Goal: Task Accomplishment & Management: Manage account settings

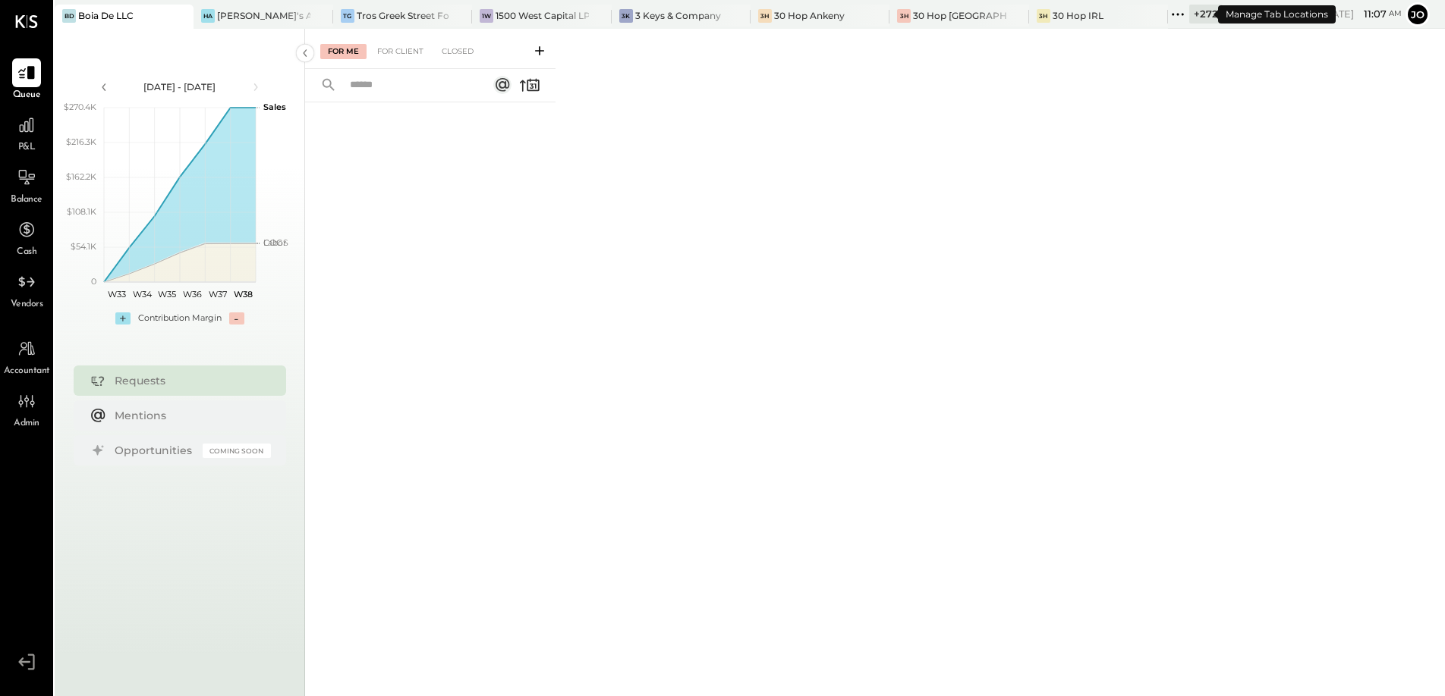
click at [1189, 16] on div "+ 272" at bounding box center [1205, 14] width 33 height 19
click at [385, 26] on div "TG Tros Greek Street Food - [PERSON_NAME]" at bounding box center [402, 17] width 139 height 24
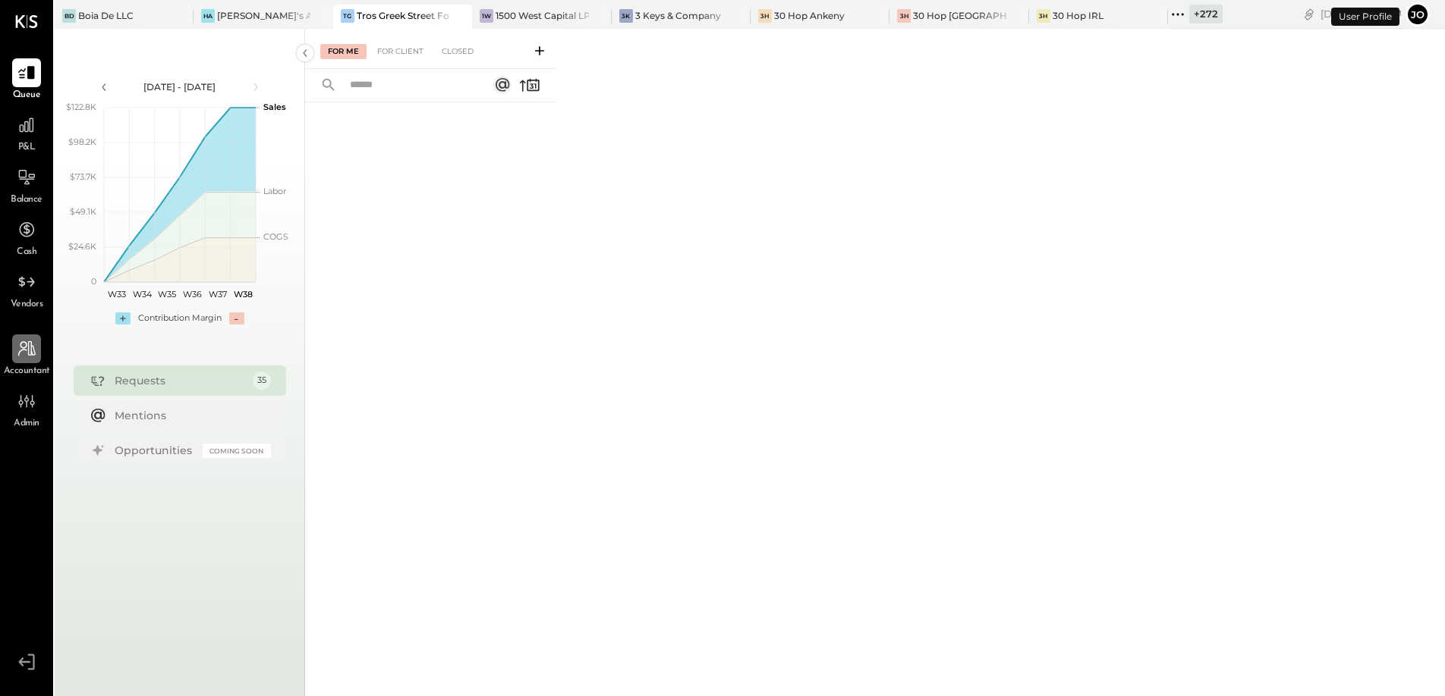
click at [31, 362] on div at bounding box center [26, 349] width 29 height 29
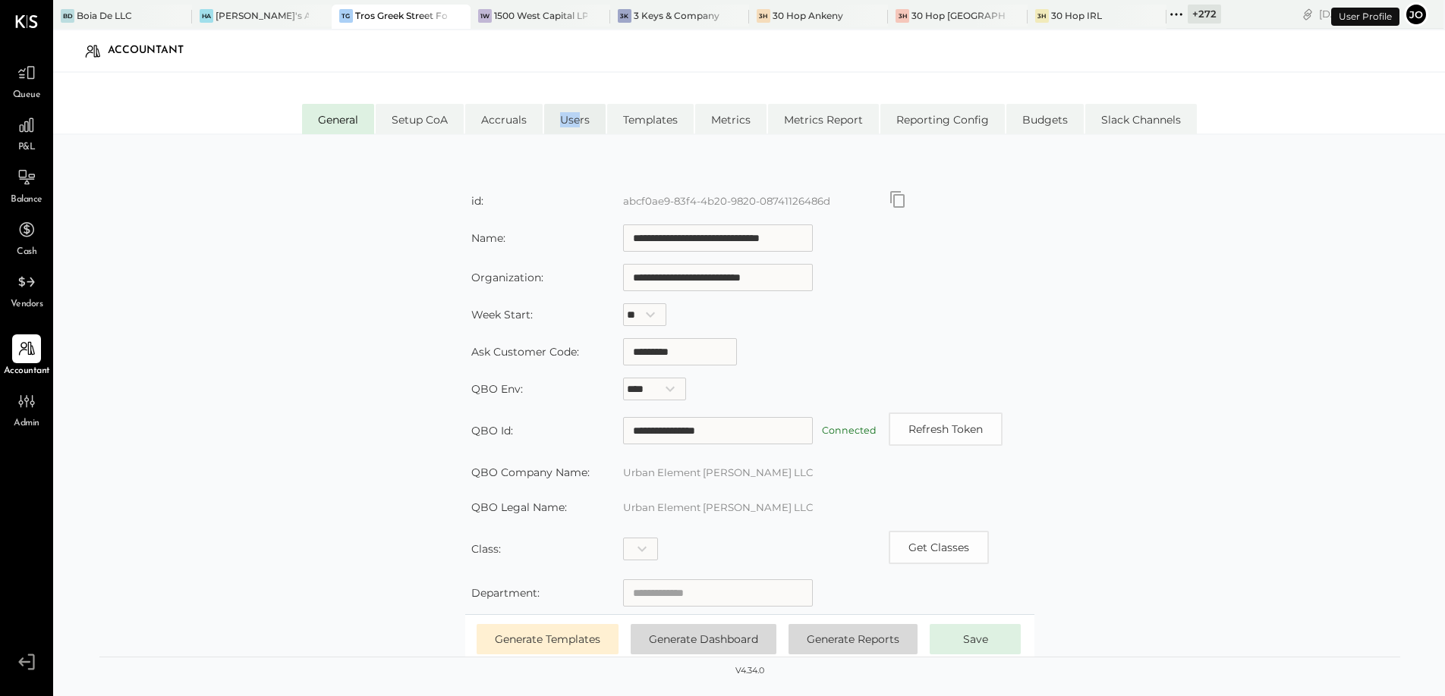
click at [577, 112] on li "Users" at bounding box center [574, 119] width 61 height 30
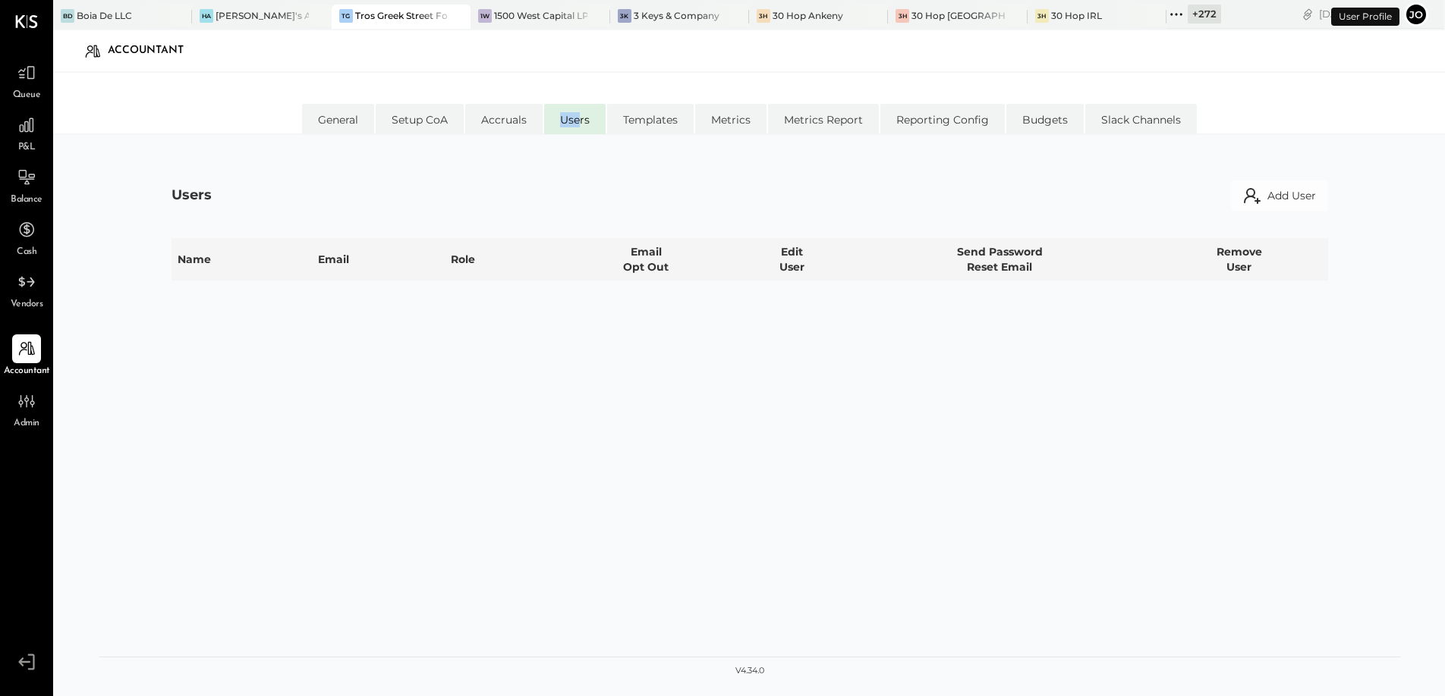
select select "*****"
select select "**********"
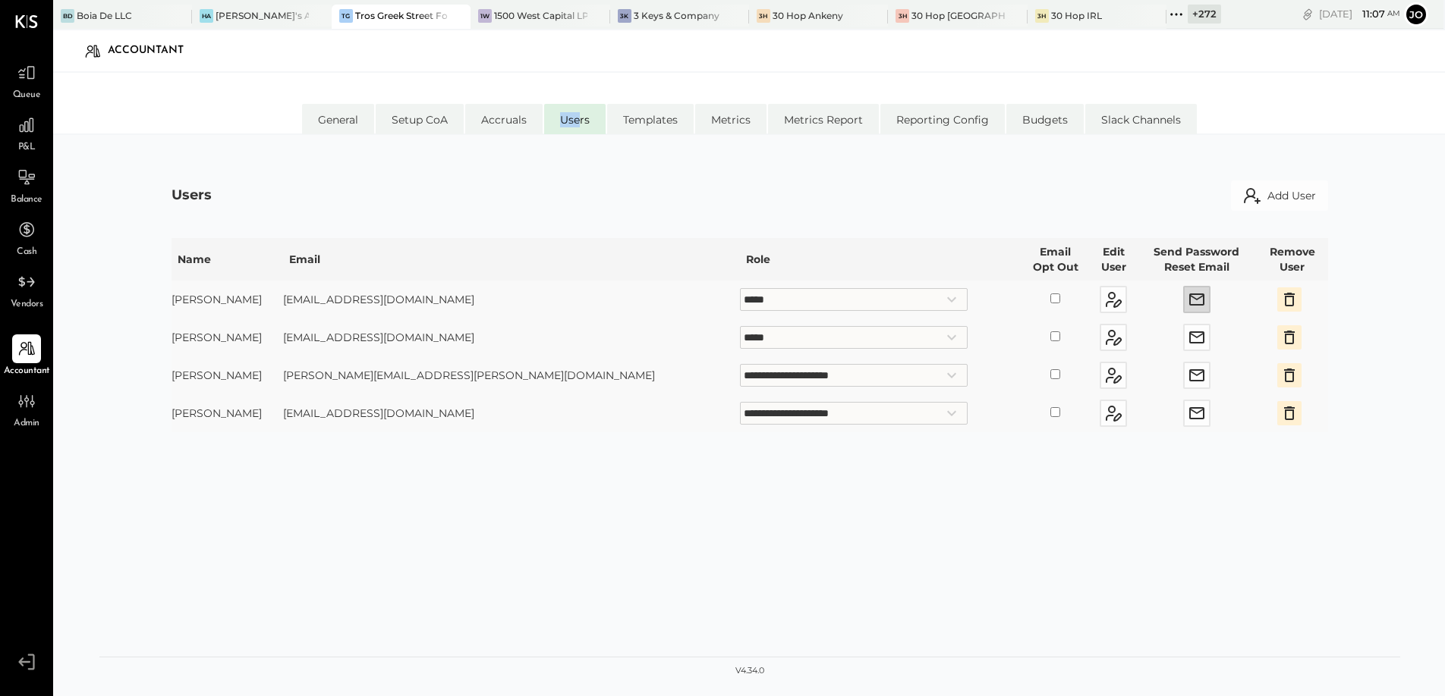
click at [1187, 302] on icon "button" at bounding box center [1196, 300] width 18 height 18
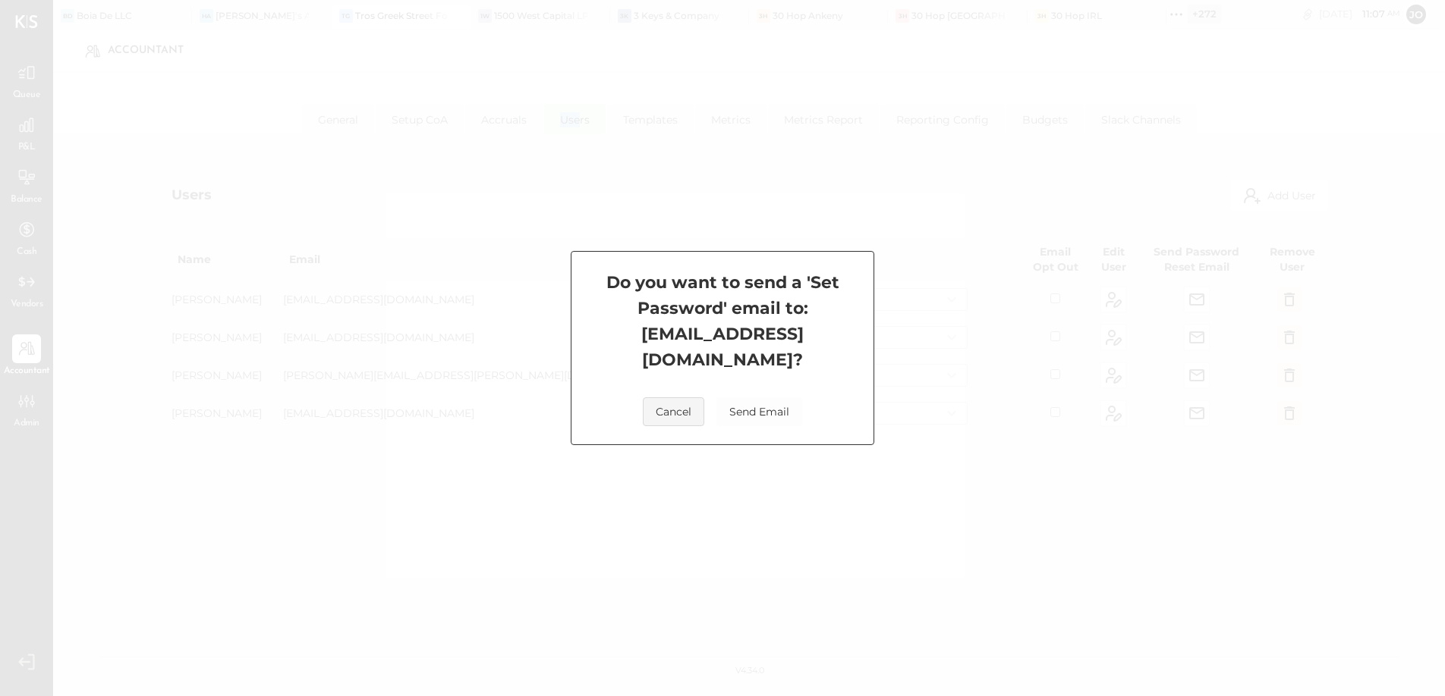
click at [775, 398] on button "Send Email" at bounding box center [759, 412] width 86 height 29
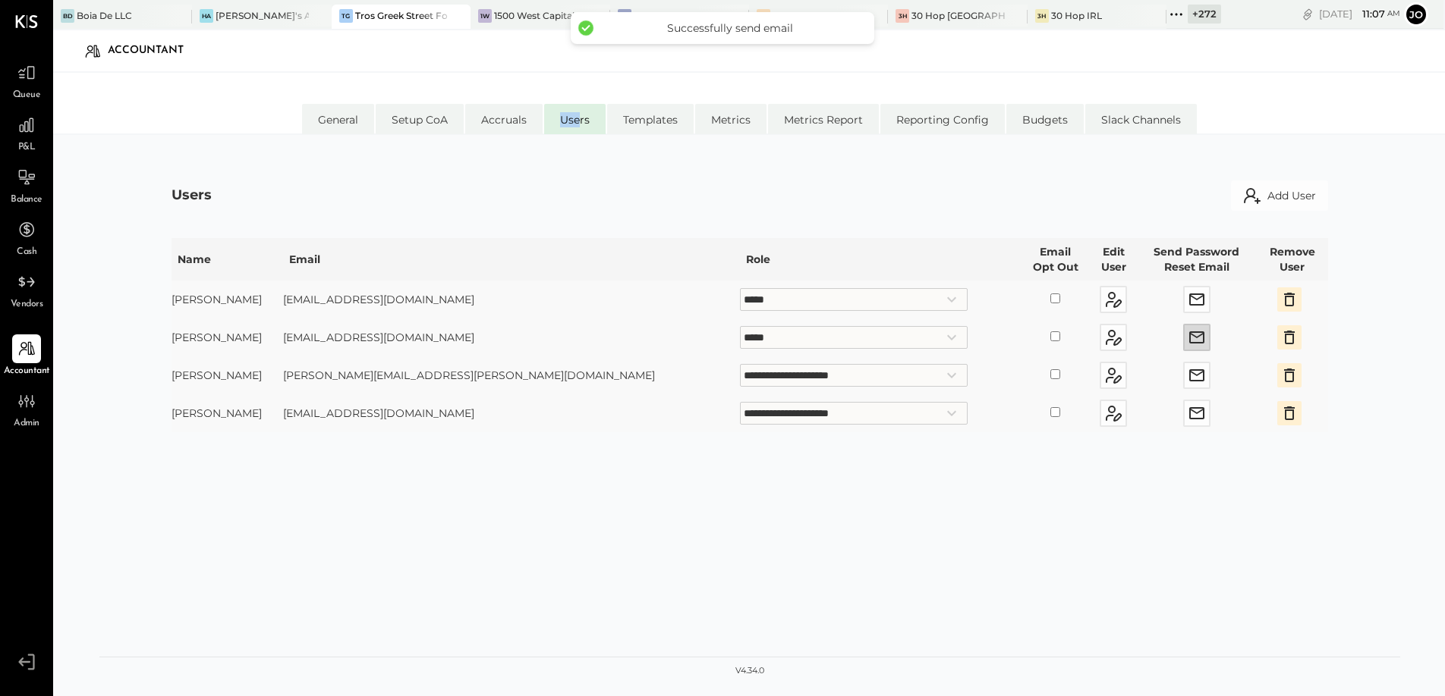
click at [1187, 329] on icon "button" at bounding box center [1196, 338] width 18 height 18
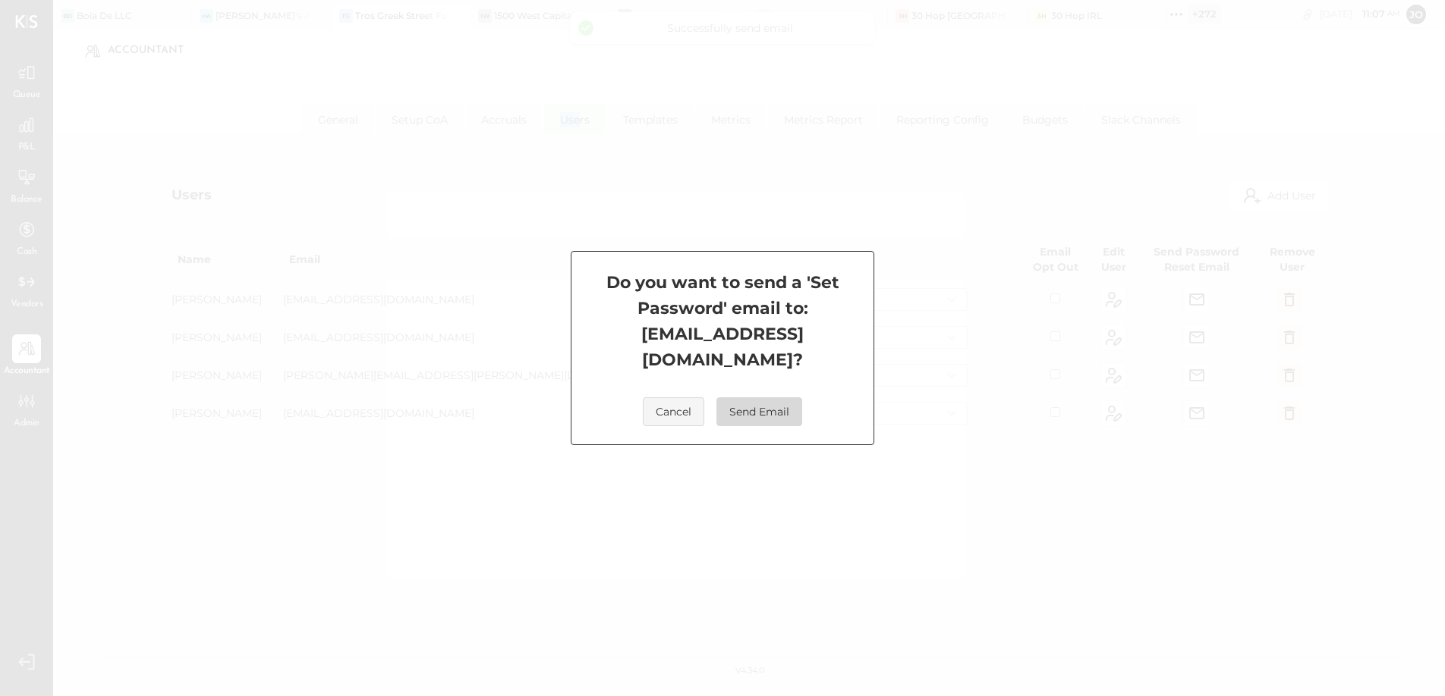
click at [764, 407] on button "Send Email" at bounding box center [759, 412] width 86 height 29
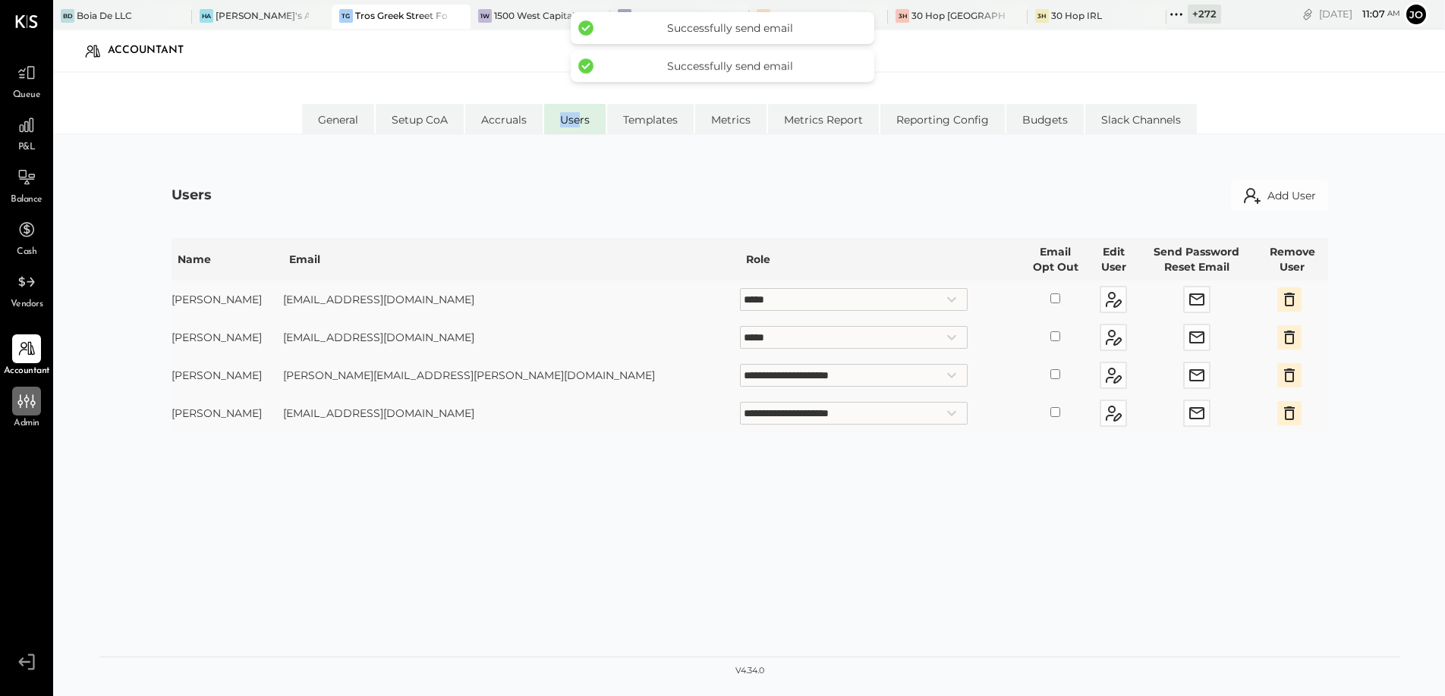
click at [27, 400] on icon at bounding box center [27, 401] width 20 height 20
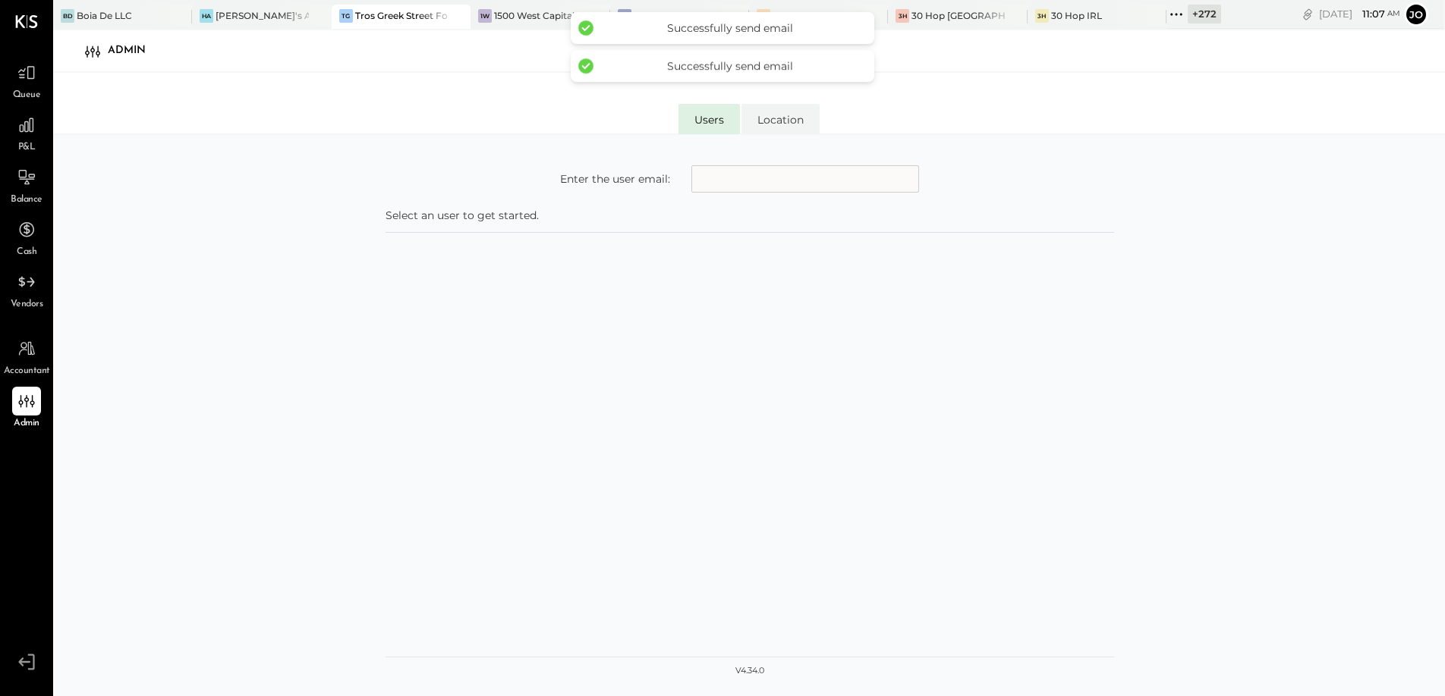
click at [716, 118] on li "Users" at bounding box center [708, 119] width 61 height 30
